Goal: Task Accomplishment & Management: Complete application form

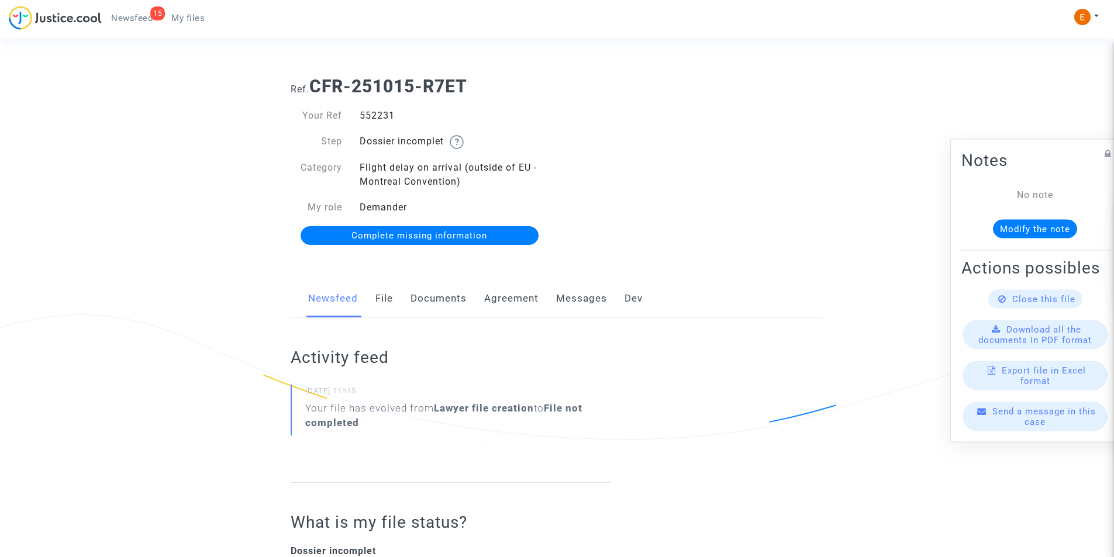
click at [446, 302] on link "Documents" at bounding box center [439, 299] width 56 height 39
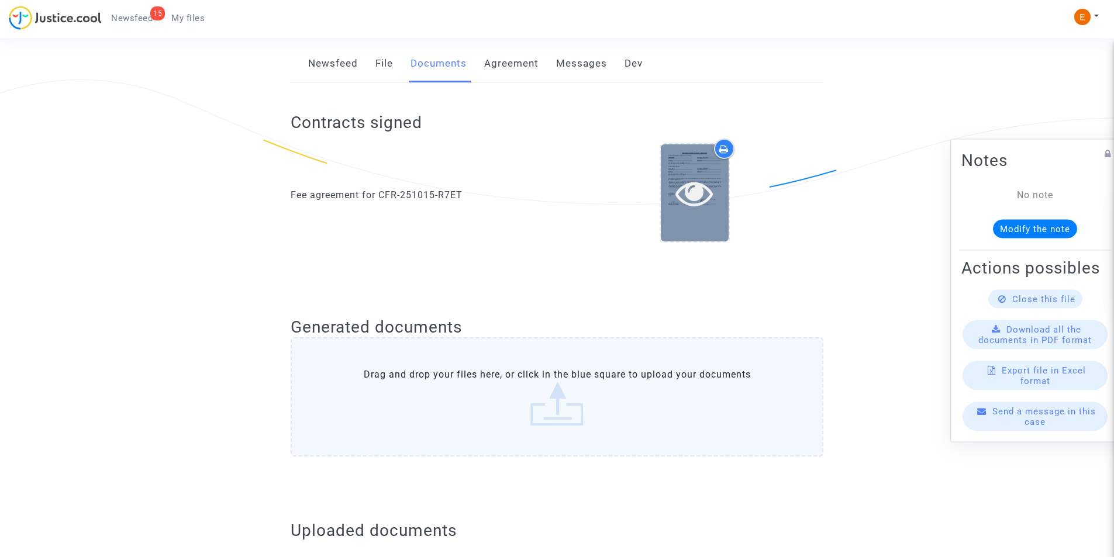
scroll to position [234, 0]
click at [679, 177] on icon at bounding box center [695, 193] width 38 height 37
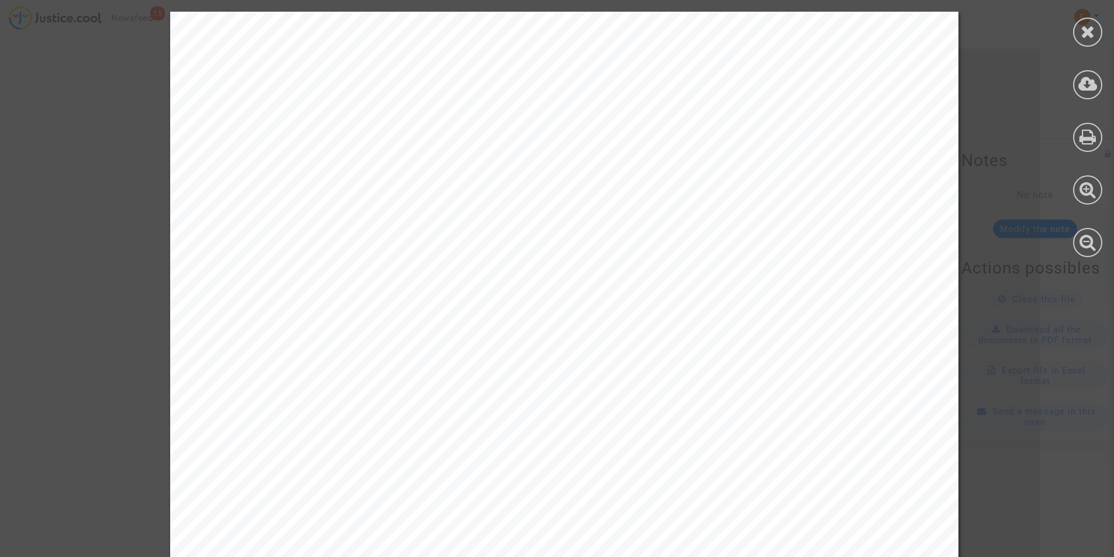
click at [1083, 35] on icon at bounding box center [1088, 32] width 15 height 18
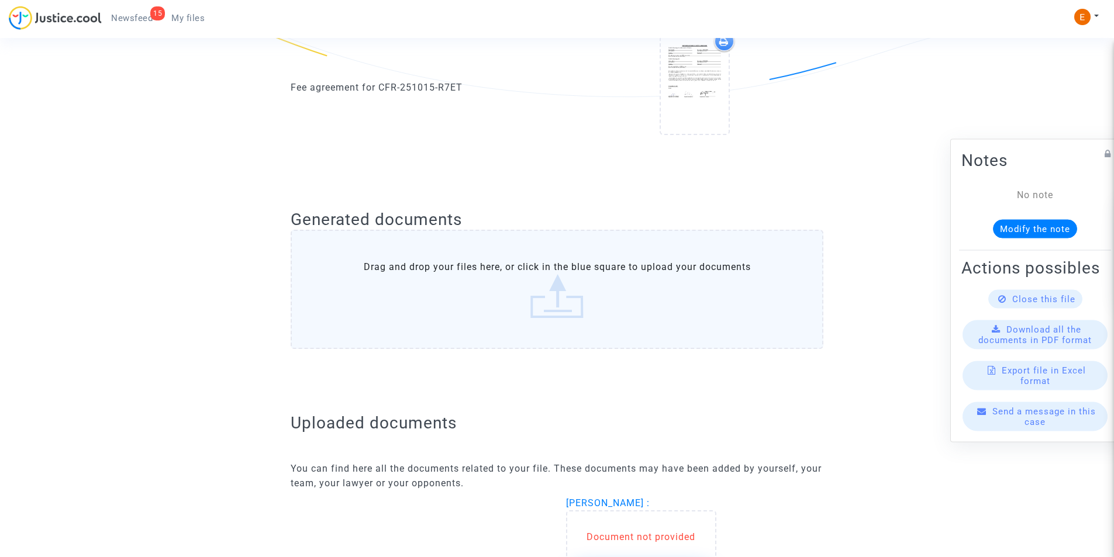
scroll to position [526, 0]
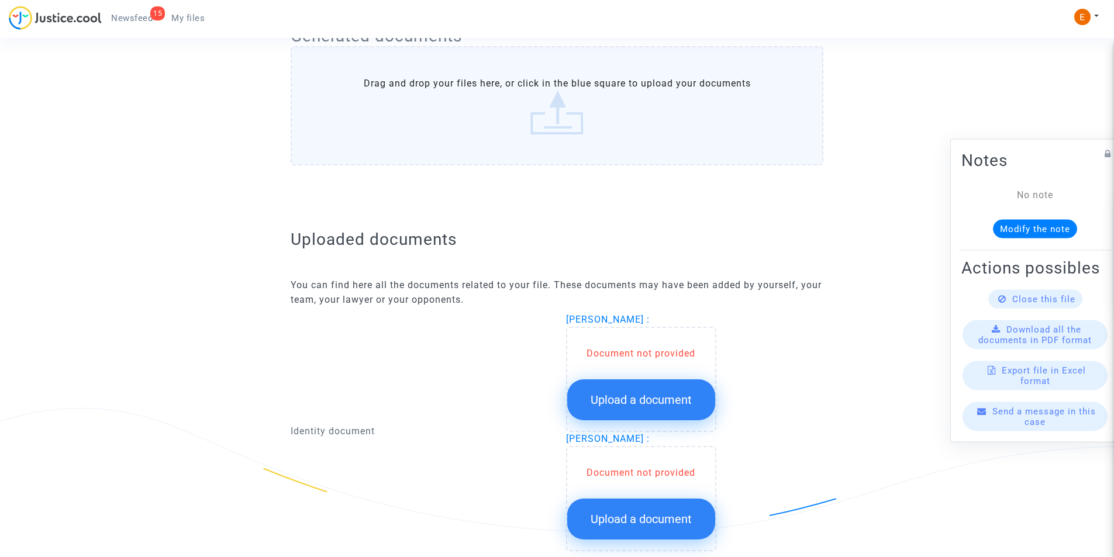
click at [633, 380] on button "Upload a document" at bounding box center [641, 400] width 148 height 41
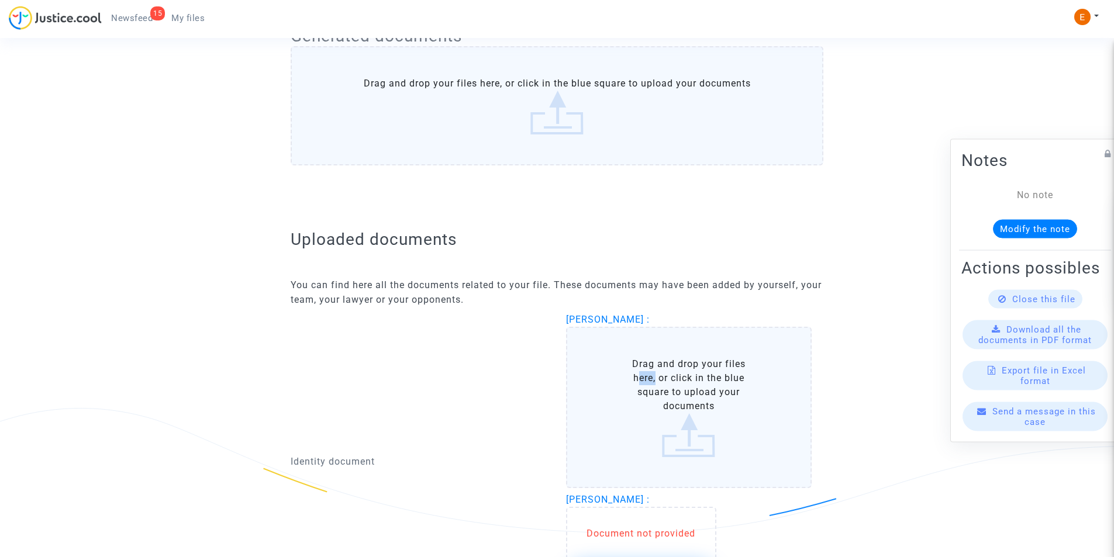
click at [633, 381] on label "Drag and drop your files here, or click in the blue square to upload your docum…" at bounding box center [689, 407] width 246 height 161
click at [0, 0] on input "Drag and drop your files here, or click in the blue square to upload your docum…" at bounding box center [0, 0] width 0 height 0
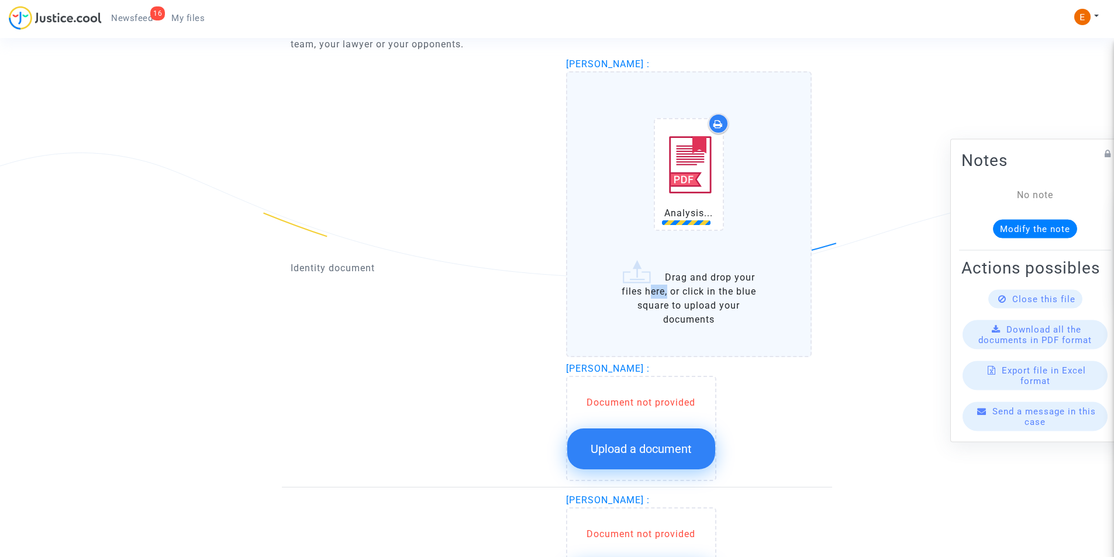
scroll to position [819, 0]
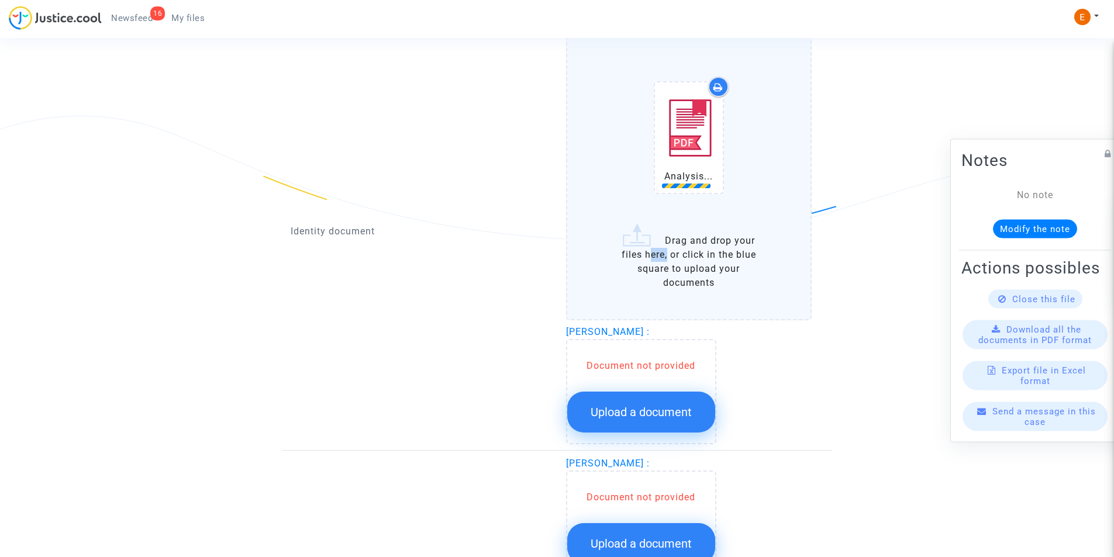
click at [663, 405] on button "Upload a document" at bounding box center [641, 412] width 148 height 41
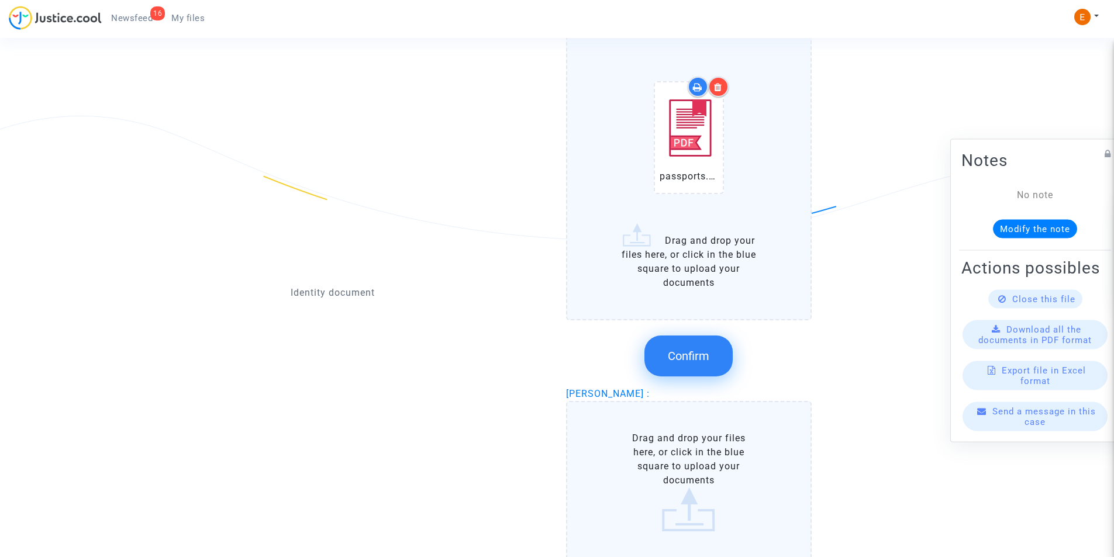
click at [663, 415] on label "Drag and drop your files here, or click in the blue square to upload your docum…" at bounding box center [689, 481] width 246 height 161
click at [0, 0] on input "Drag and drop your files here, or click in the blue square to upload your docum…" at bounding box center [0, 0] width 0 height 0
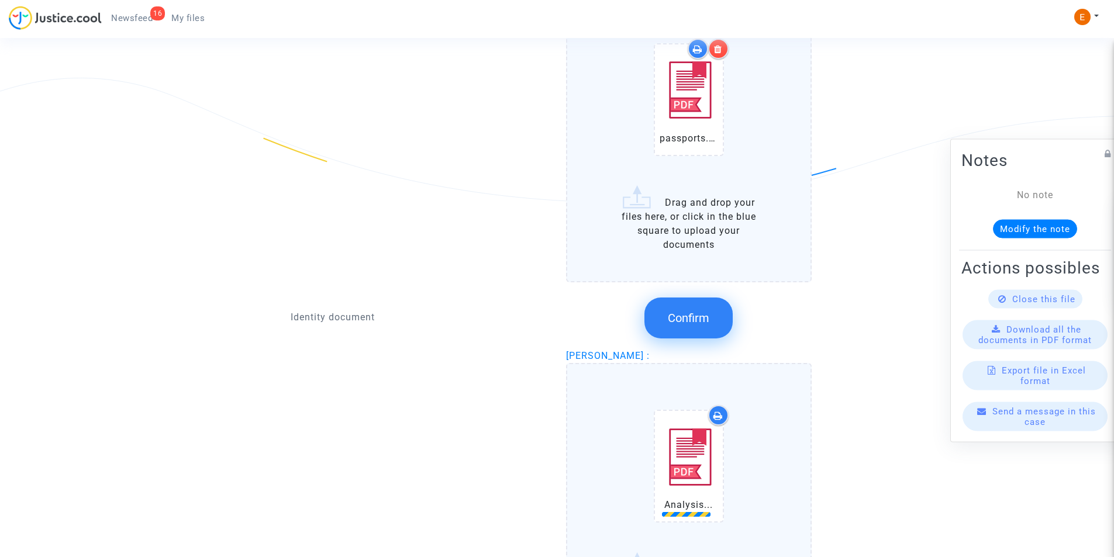
scroll to position [877, 0]
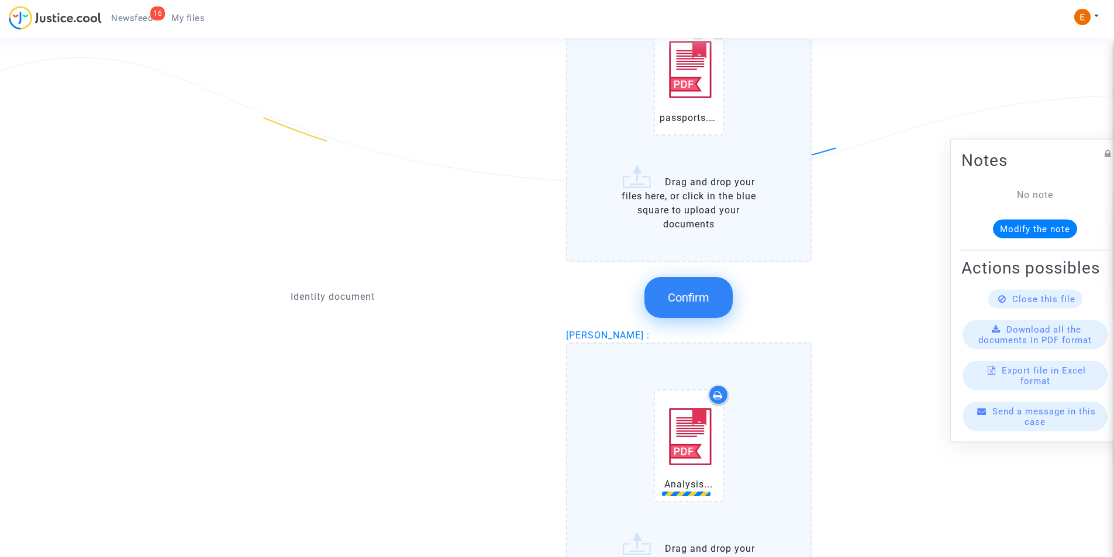
click at [660, 299] on button "Confirm" at bounding box center [689, 297] width 88 height 41
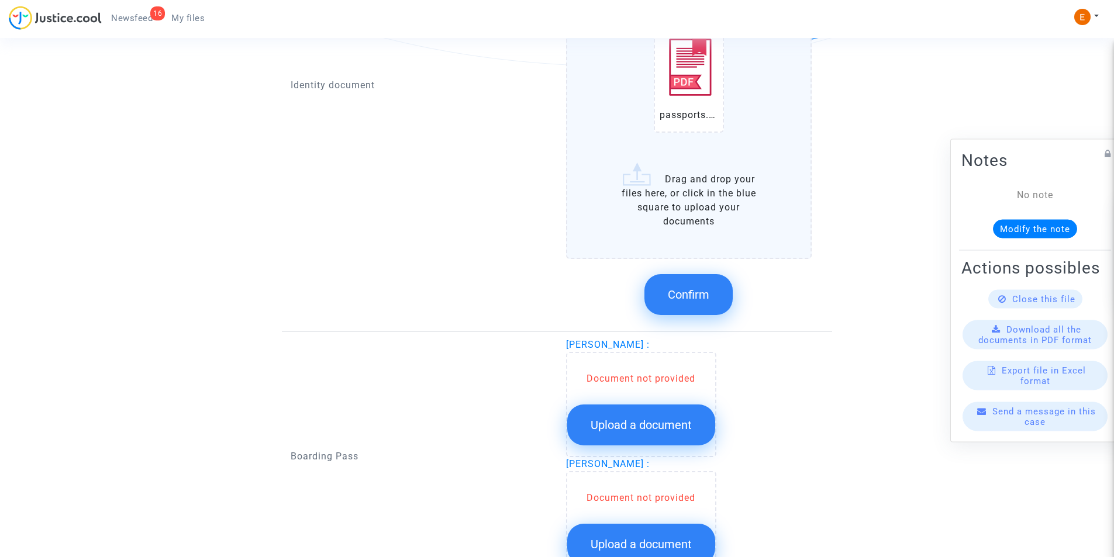
scroll to position [994, 0]
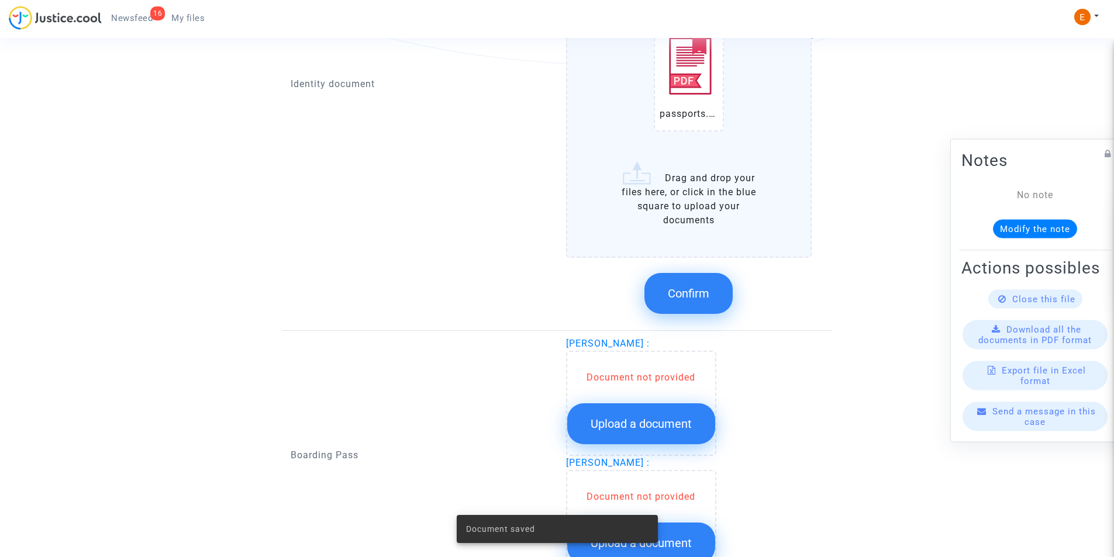
click at [700, 290] on span "Confirm" at bounding box center [689, 294] width 42 height 14
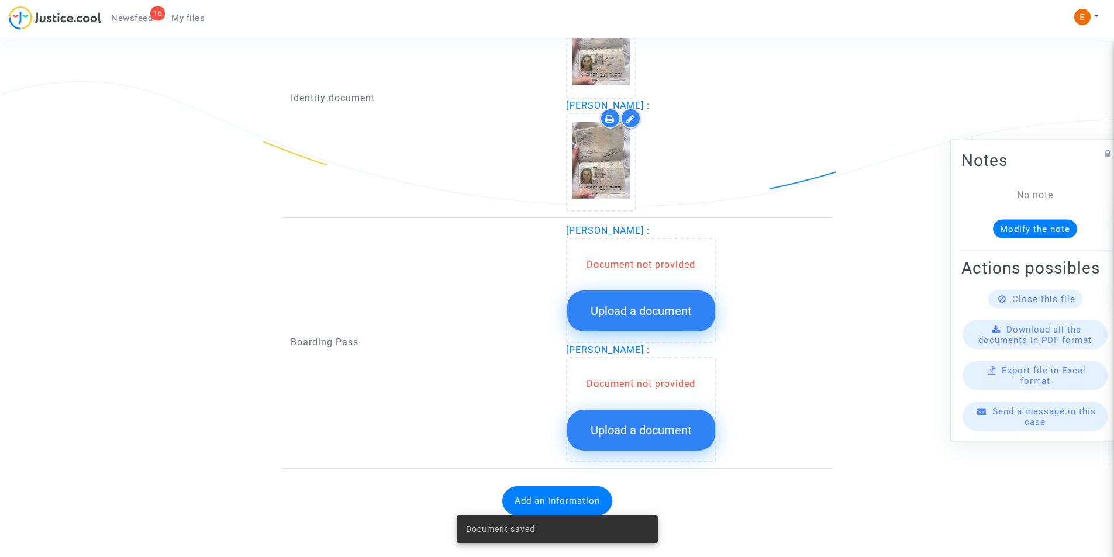
click at [617, 314] on span "Upload a document" at bounding box center [641, 311] width 101 height 14
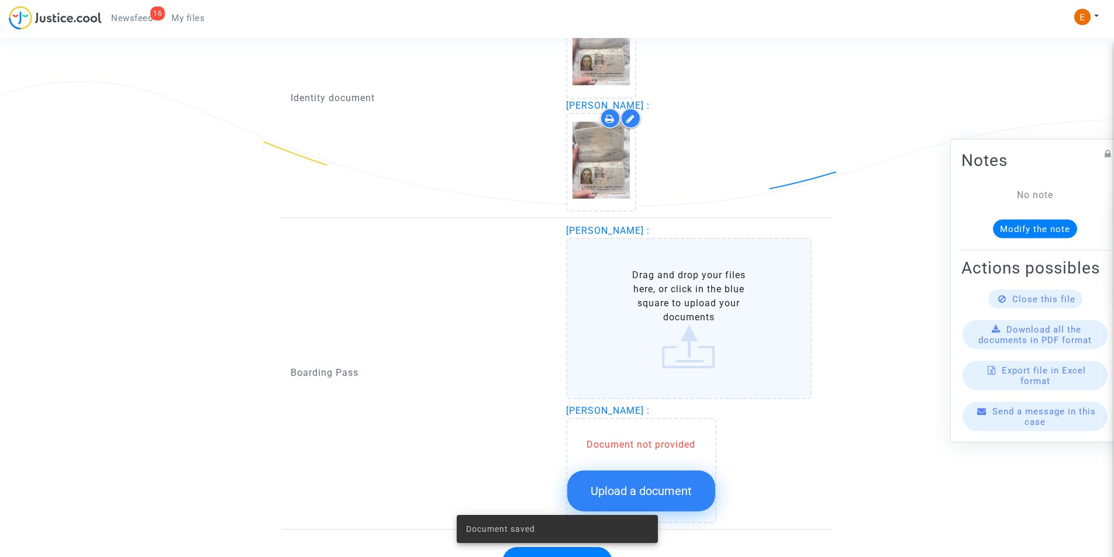
click at [620, 311] on label "Drag and drop your files here, or click in the blue square to upload your docum…" at bounding box center [689, 318] width 246 height 161
click at [0, 0] on input "Drag and drop your files here, or click in the blue square to upload your docum…" at bounding box center [0, 0] width 0 height 0
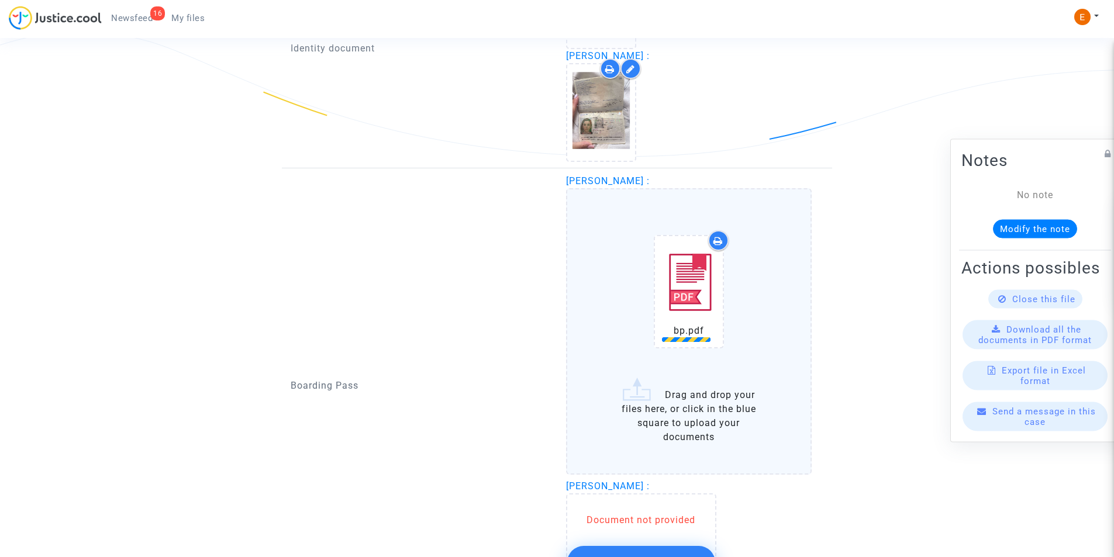
scroll to position [970, 0]
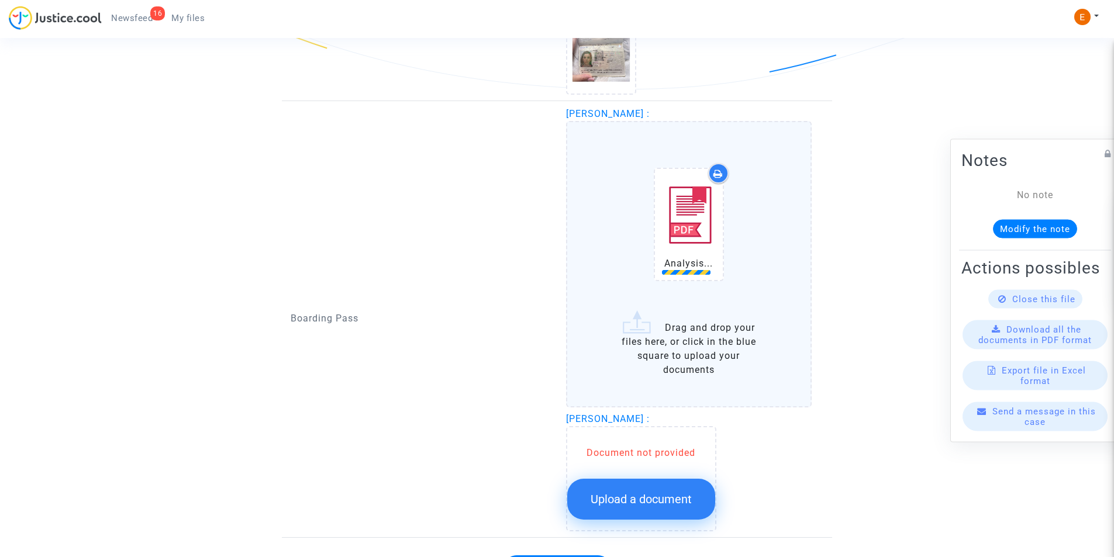
click at [637, 500] on span "Upload a document" at bounding box center [641, 499] width 101 height 14
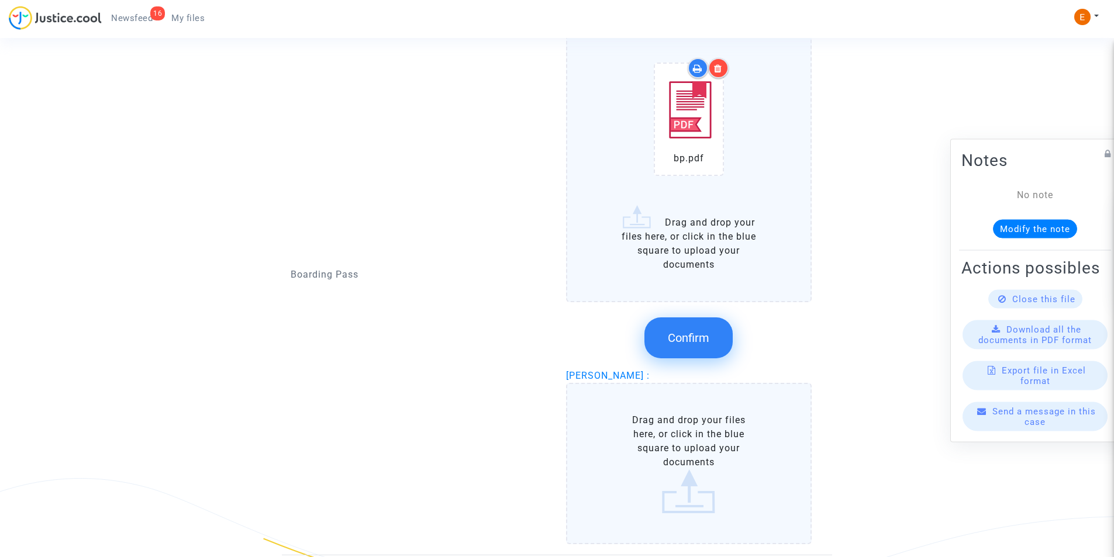
scroll to position [1087, 0]
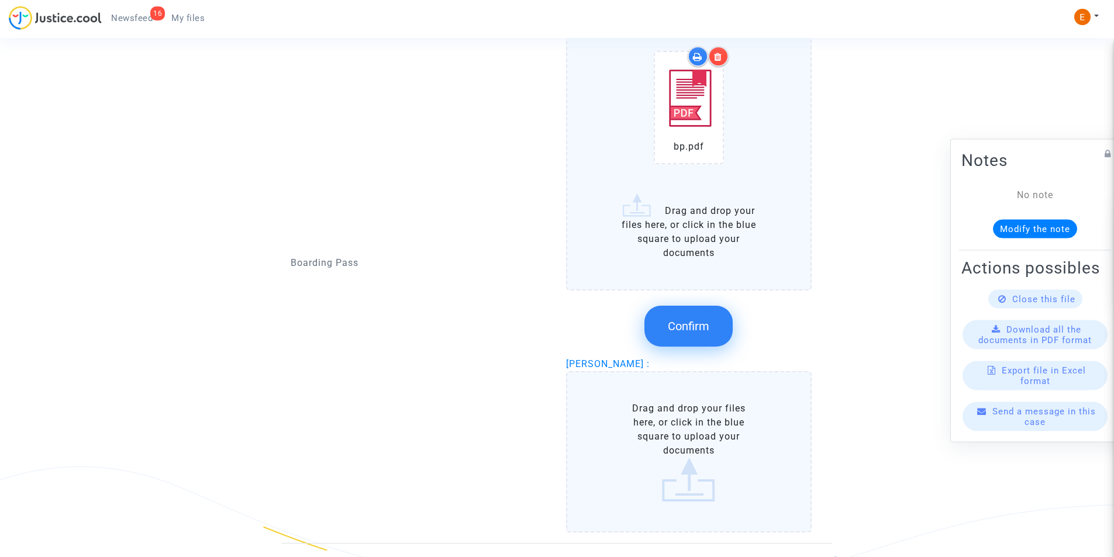
click at [669, 460] on label "Drag and drop your files here, or click in the blue square to upload your docum…" at bounding box center [689, 451] width 246 height 161
click at [0, 0] on input "Drag and drop your files here, or click in the blue square to upload your docum…" at bounding box center [0, 0] width 0 height 0
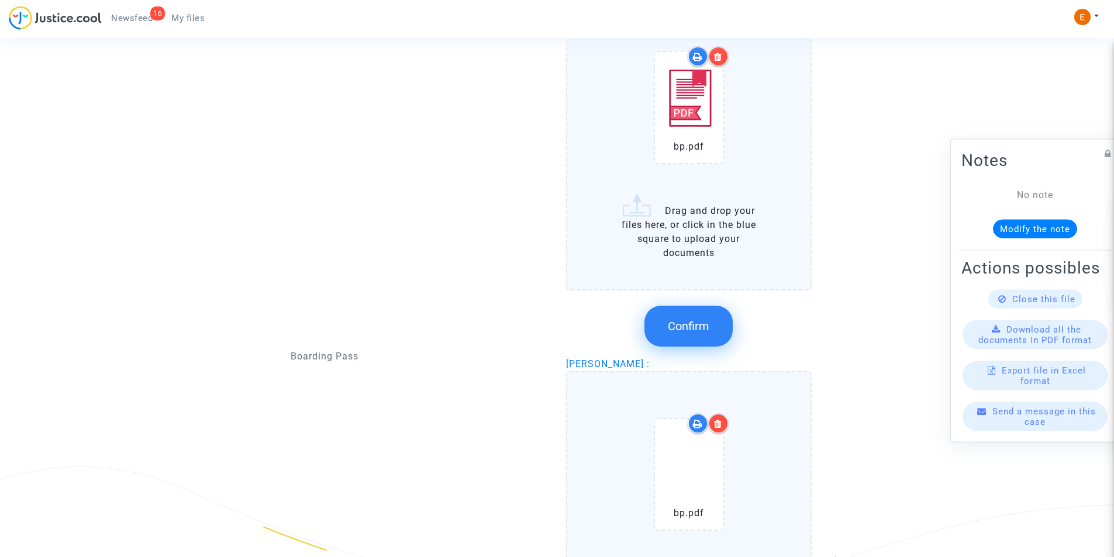
click at [683, 322] on span "Confirm" at bounding box center [689, 326] width 42 height 14
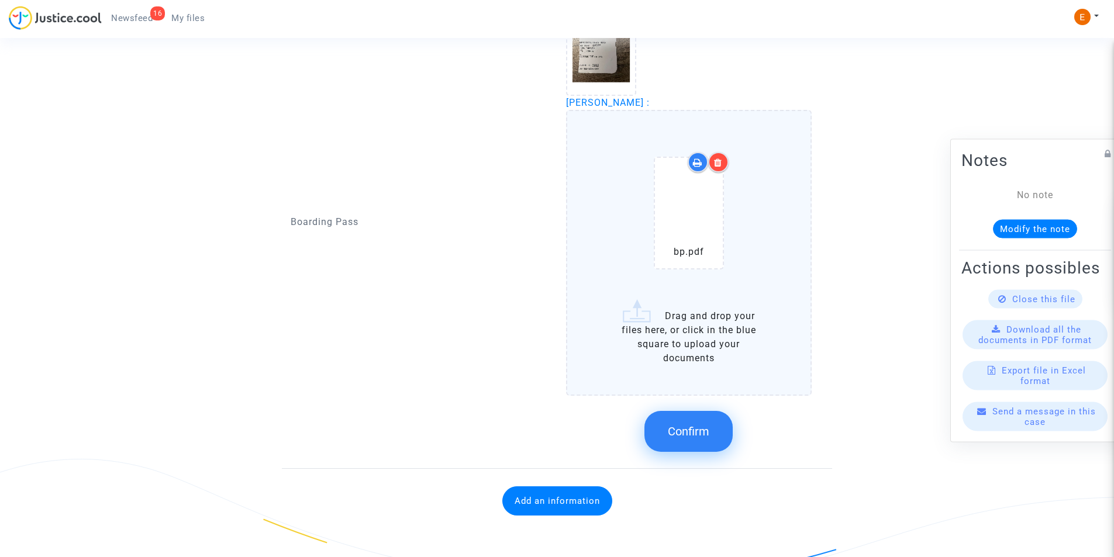
scroll to position [1095, 0]
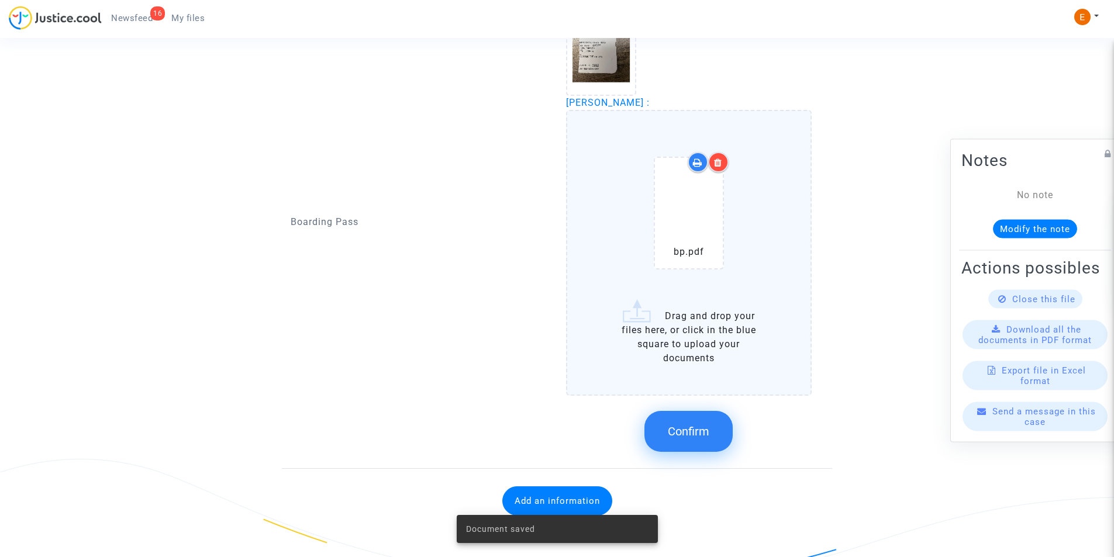
click at [687, 436] on span "Confirm" at bounding box center [689, 432] width 42 height 14
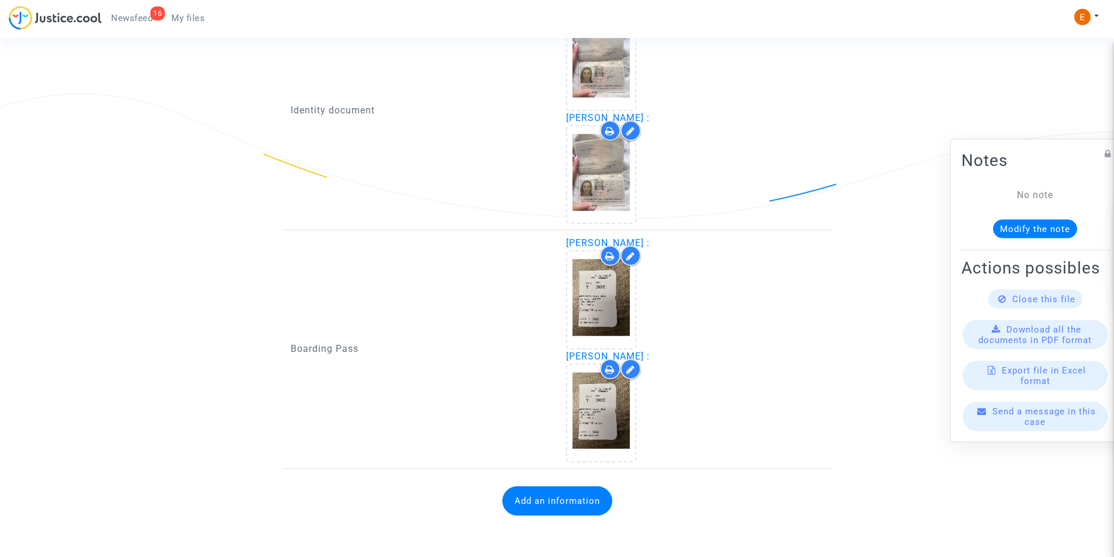
click at [600, 509] on button "Add an information" at bounding box center [557, 501] width 110 height 29
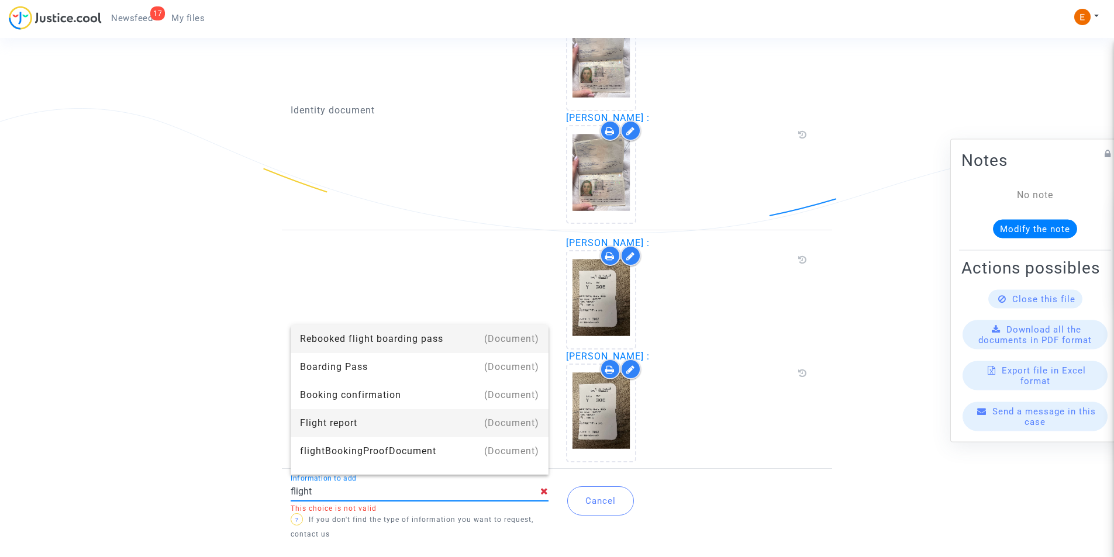
type input "Flight report"
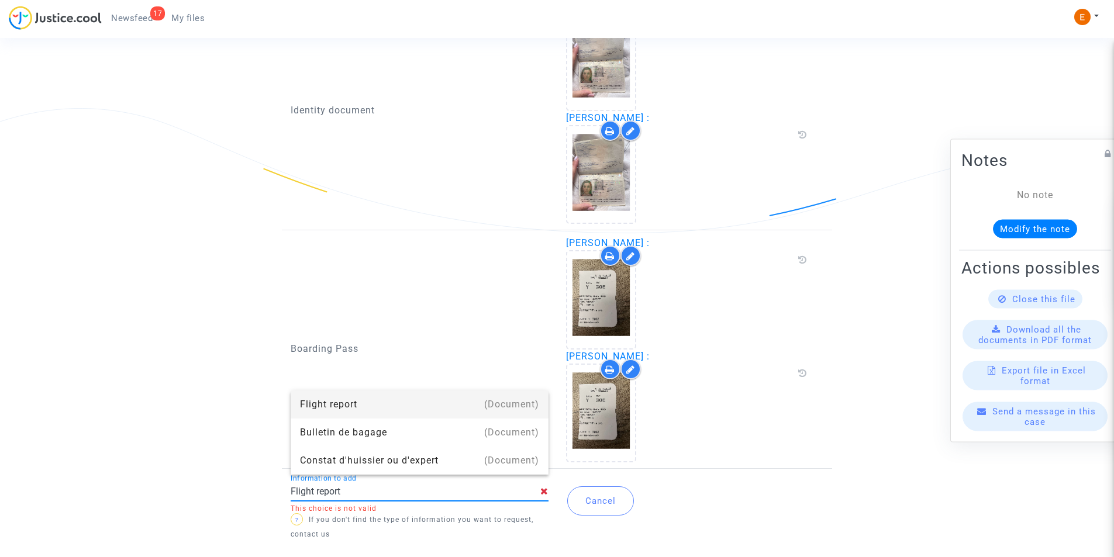
click at [336, 402] on div "Flight report" at bounding box center [419, 405] width 239 height 28
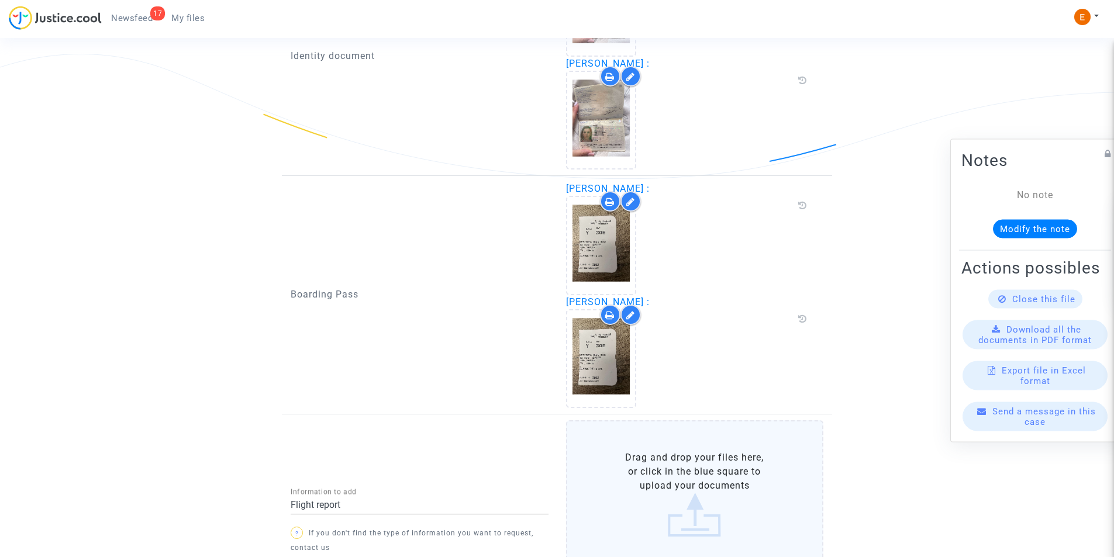
scroll to position [984, 0]
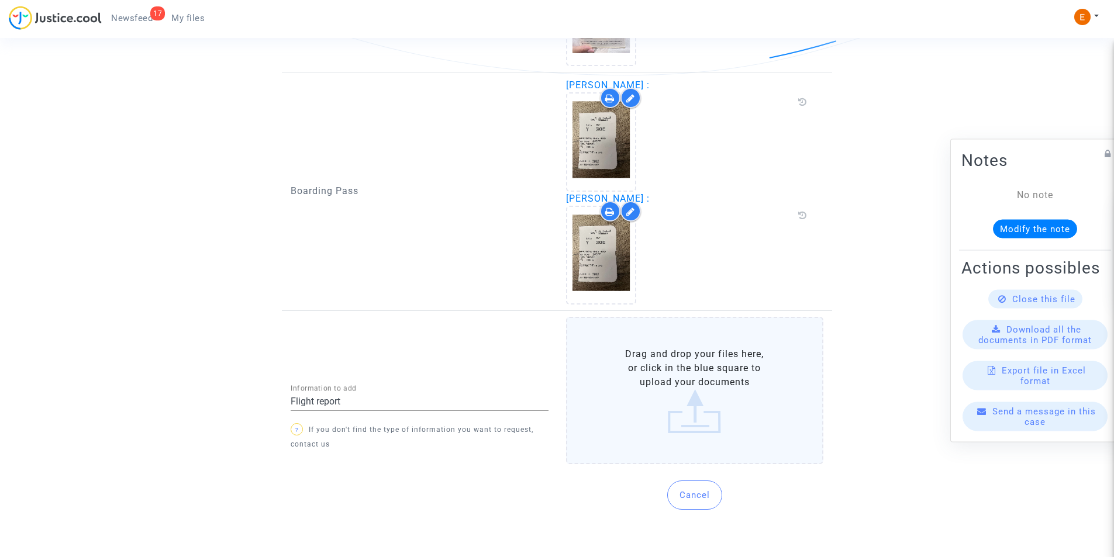
click at [664, 414] on label "Drag and drop your files here, or click in the blue square to upload your docum…" at bounding box center [695, 390] width 258 height 147
click at [0, 0] on input "Drag and drop your files here, or click in the blue square to upload your docum…" at bounding box center [0, 0] width 0 height 0
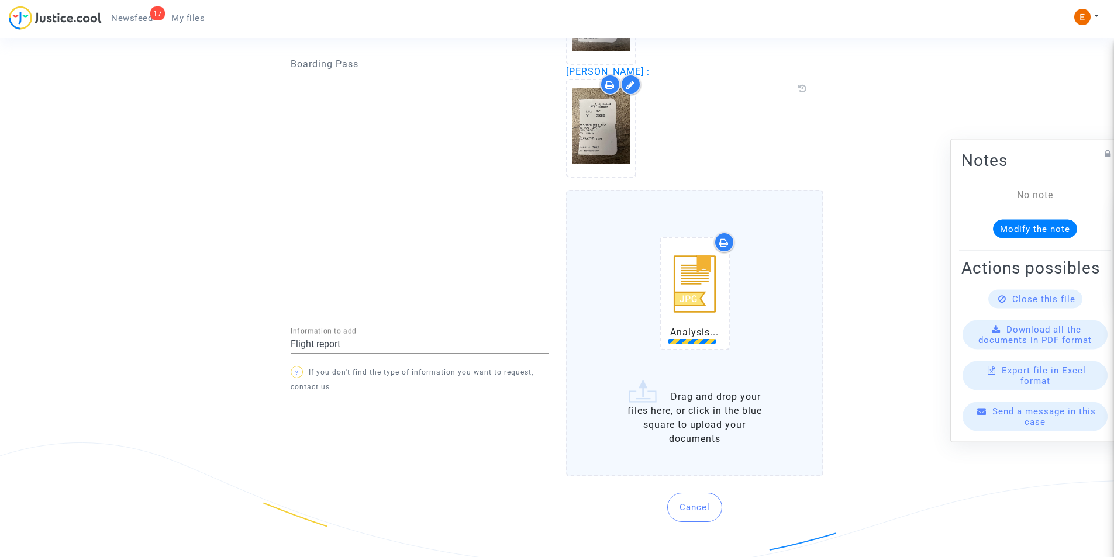
scroll to position [1124, 0]
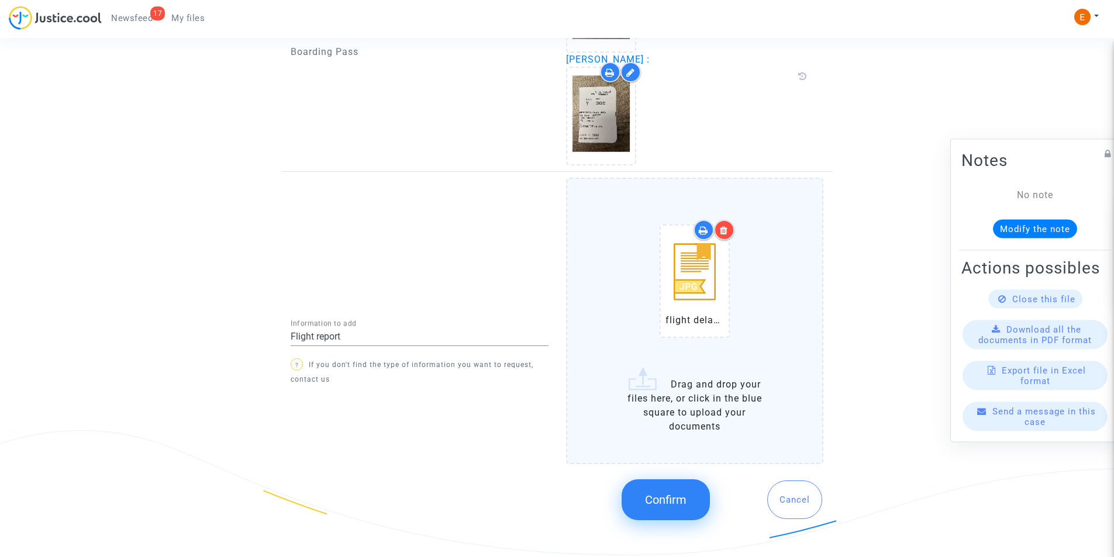
click at [667, 507] on button "Confirm" at bounding box center [666, 500] width 88 height 41
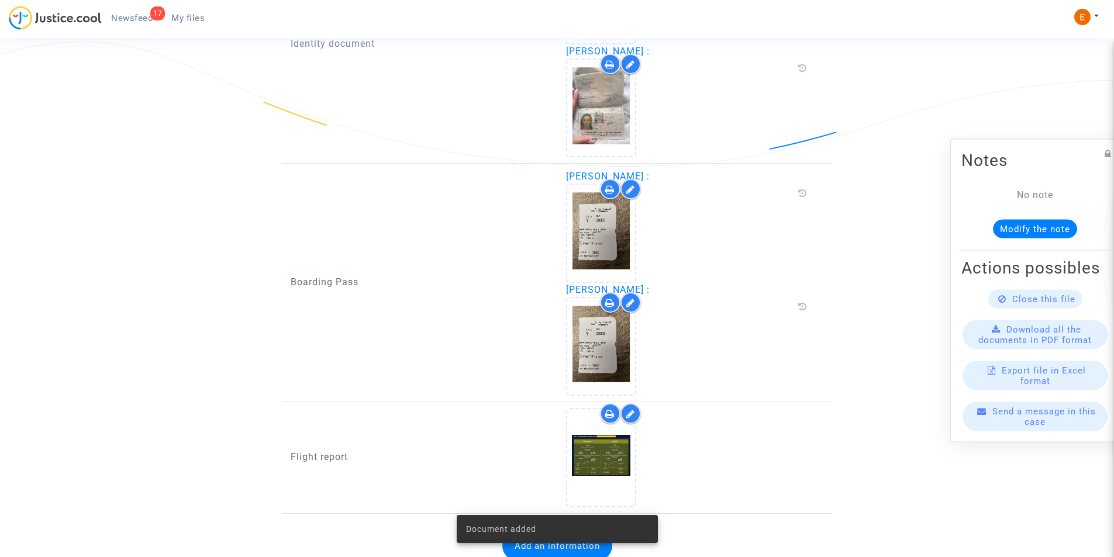
scroll to position [938, 0]
